Goal: Transaction & Acquisition: Purchase product/service

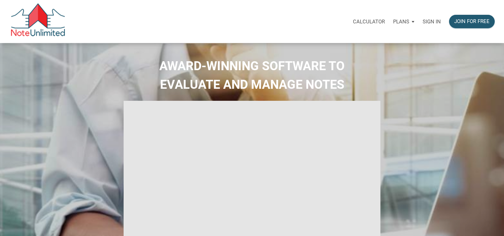
click at [434, 22] on p "Sign in" at bounding box center [432, 22] width 18 height 6
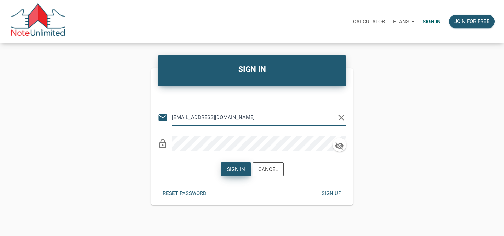
type input "[EMAIL_ADDRESS][DOMAIN_NAME]"
click at [237, 167] on div "Sign in" at bounding box center [236, 169] width 18 height 8
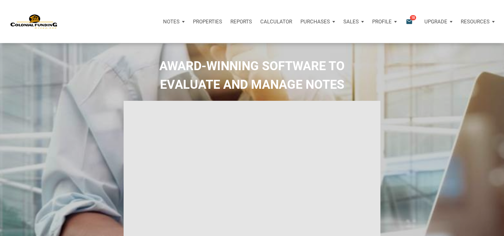
type input "Introduction to new features"
select select
click at [410, 20] on icon "email" at bounding box center [409, 22] width 8 height 8
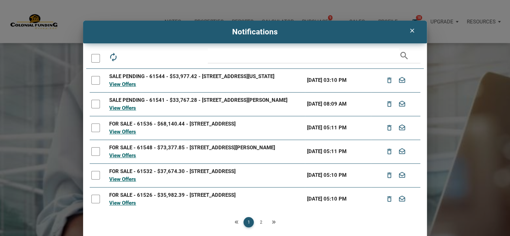
click at [125, 87] on link "View Offers" at bounding box center [122, 84] width 27 height 6
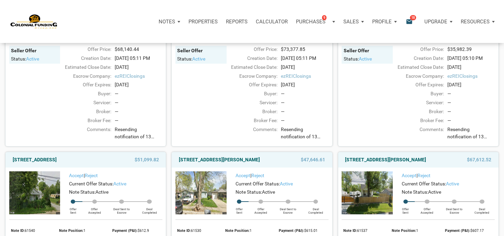
scroll to position [155, 0]
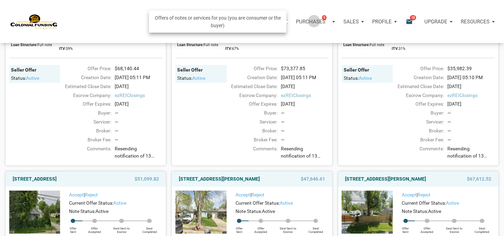
click at [314, 21] on p "Purchases" at bounding box center [311, 22] width 30 height 6
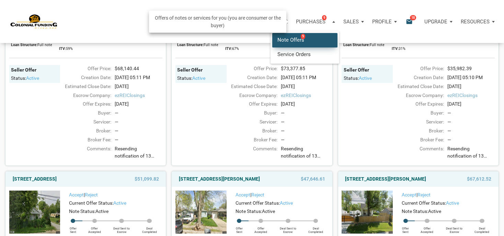
click at [295, 37] on link "Note Offers 9" at bounding box center [304, 40] width 65 height 14
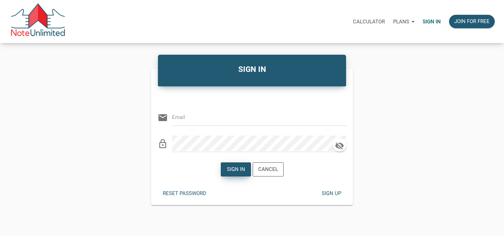
click at [235, 166] on div "Sign in" at bounding box center [236, 169] width 18 height 8
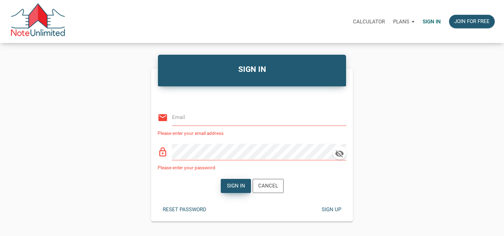
click at [238, 181] on div "Sign in" at bounding box center [236, 185] width 30 height 13
drag, startPoint x: 235, startPoint y: 187, endPoint x: 234, endPoint y: 182, distance: 4.5
click at [235, 186] on div "Sign in" at bounding box center [236, 186] width 18 height 8
click at [428, 21] on p "Sign in" at bounding box center [432, 22] width 18 height 6
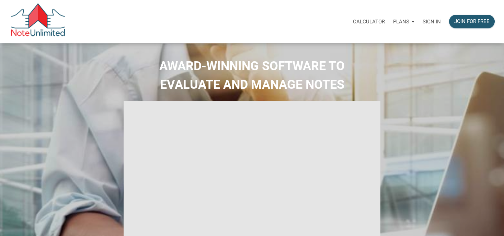
click at [425, 21] on p "Sign in" at bounding box center [432, 22] width 18 height 6
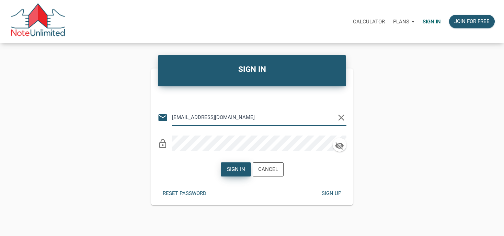
type input "[EMAIL_ADDRESS][DOMAIN_NAME]"
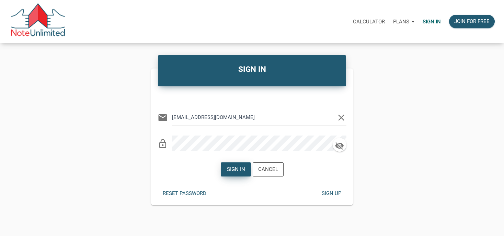
drag, startPoint x: 237, startPoint y: 170, endPoint x: 236, endPoint y: 167, distance: 3.5
click at [236, 169] on div "Sign in" at bounding box center [236, 169] width 18 height 8
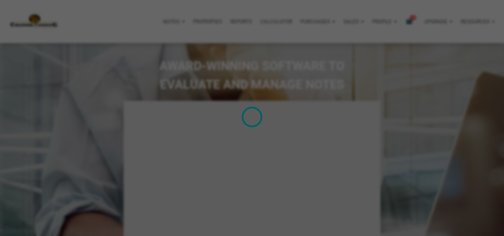
type input "Introduction to new features"
select select
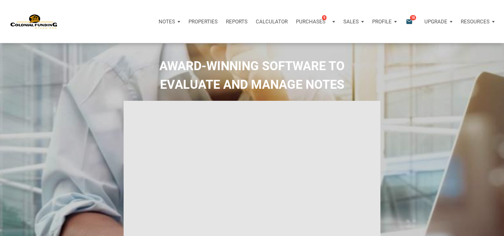
click at [411, 21] on icon "email" at bounding box center [409, 22] width 8 height 8
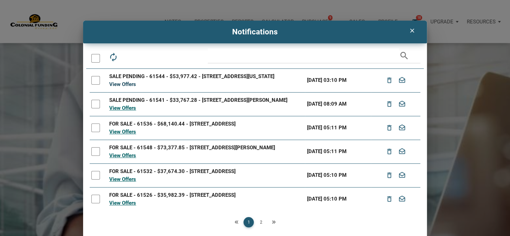
click at [121, 87] on link "View Offers" at bounding box center [122, 84] width 27 height 6
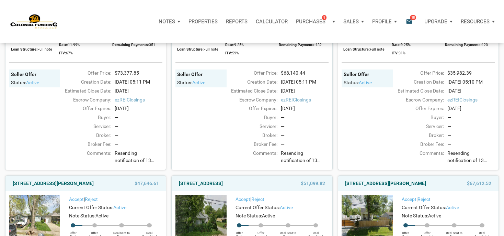
scroll to position [145, 0]
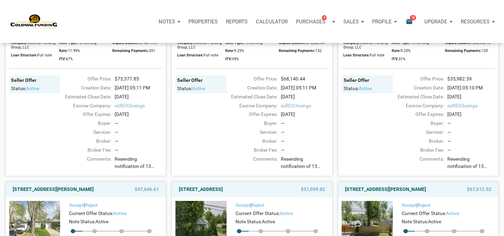
click at [167, 23] on p "Notes" at bounding box center [167, 22] width 16 height 6
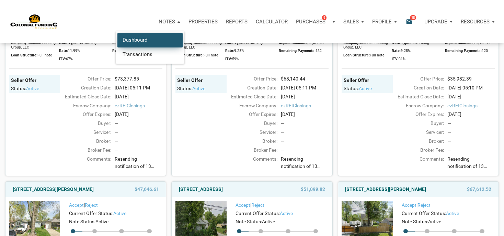
click at [141, 41] on link "Dashboard" at bounding box center [150, 40] width 65 height 14
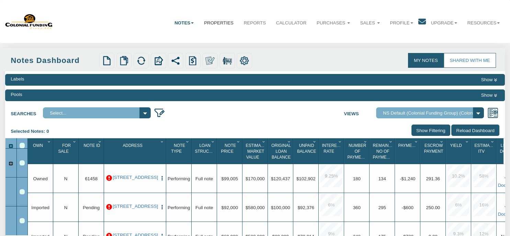
select select "316"
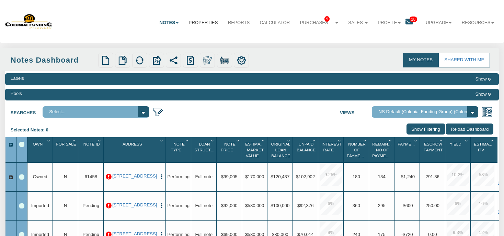
click at [197, 21] on link "Properties" at bounding box center [203, 22] width 39 height 17
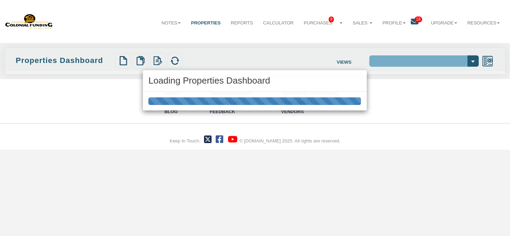
select select "138"
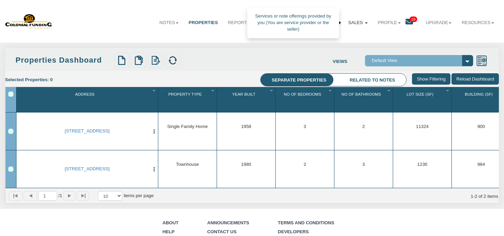
click at [355, 24] on link "Sales" at bounding box center [359, 22] width 30 height 17
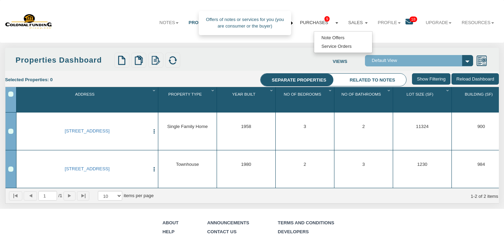
click at [312, 22] on link "Purchases 9" at bounding box center [319, 22] width 48 height 17
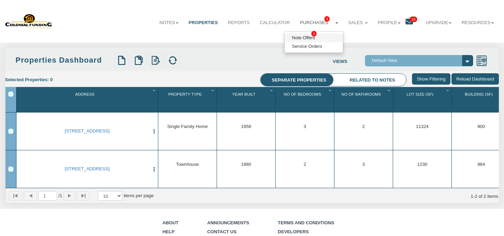
click at [293, 37] on link "Note Offers 9" at bounding box center [314, 37] width 58 height 9
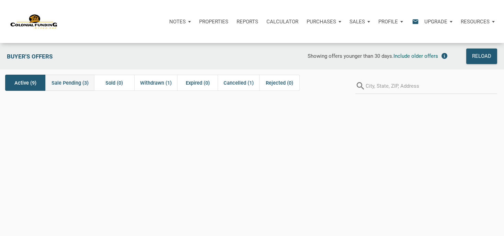
click at [77, 82] on span "Sale Pending (3)" at bounding box center [70, 83] width 37 height 8
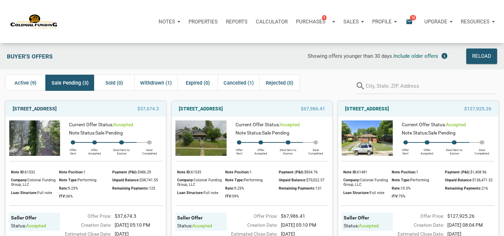
click at [57, 108] on link "[STREET_ADDRESS]" at bounding box center [35, 108] width 44 height 8
click at [212, 107] on link "[STREET_ADDRESS]" at bounding box center [201, 108] width 44 height 8
click at [375, 109] on link "[STREET_ADDRESS]" at bounding box center [367, 108] width 44 height 8
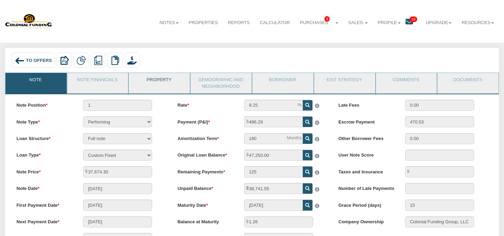
click at [142, 87] on link "Property" at bounding box center [159, 81] width 60 height 17
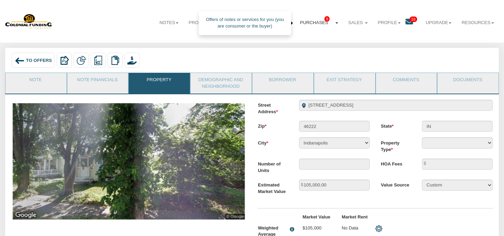
click at [309, 22] on link "Purchases 9" at bounding box center [319, 22] width 48 height 17
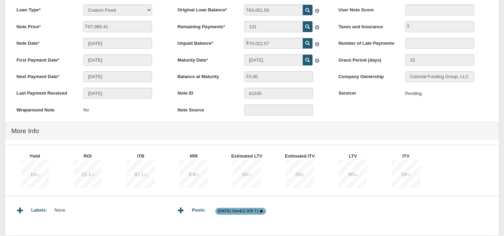
scroll to position [36, 0]
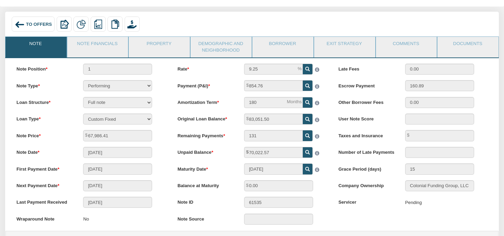
click at [157, 55] on li "Property" at bounding box center [160, 46] width 62 height 21
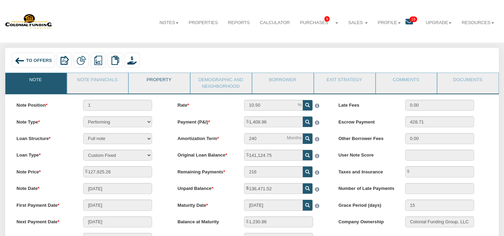
click at [178, 84] on link "Property" at bounding box center [159, 81] width 60 height 17
